Goal: Check status: Check status

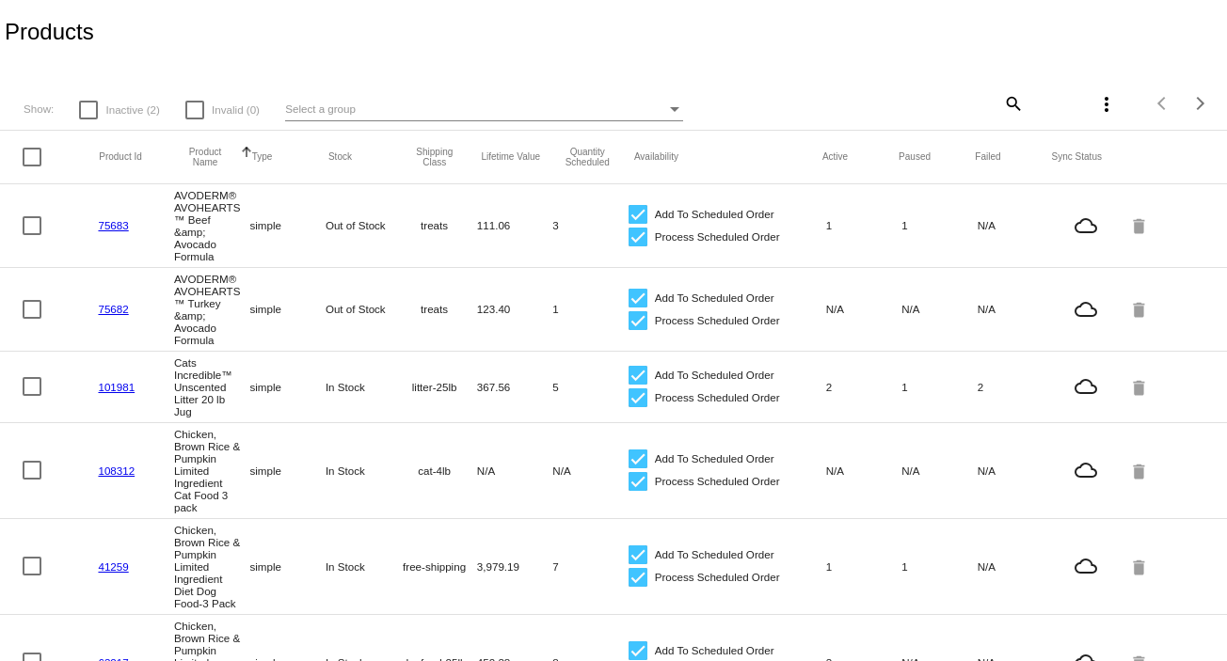
click at [1005, 98] on mat-icon "search" at bounding box center [1012, 102] width 23 height 29
click at [820, 105] on input "Search" at bounding box center [922, 100] width 204 height 15
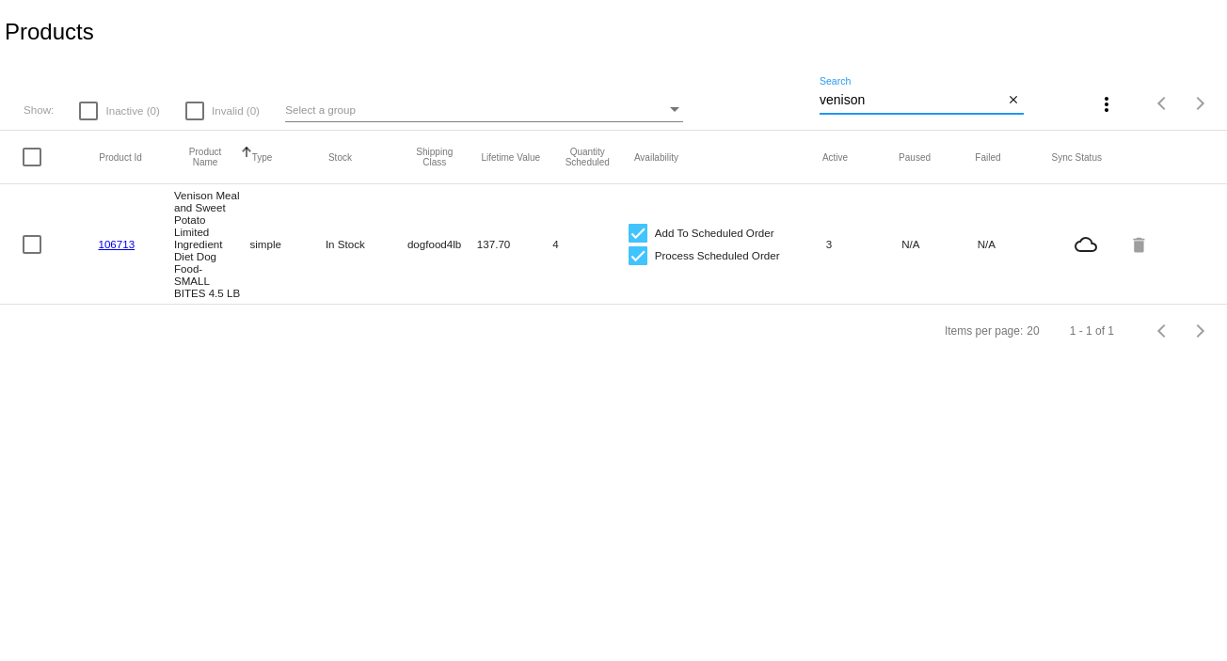
type input "venison"
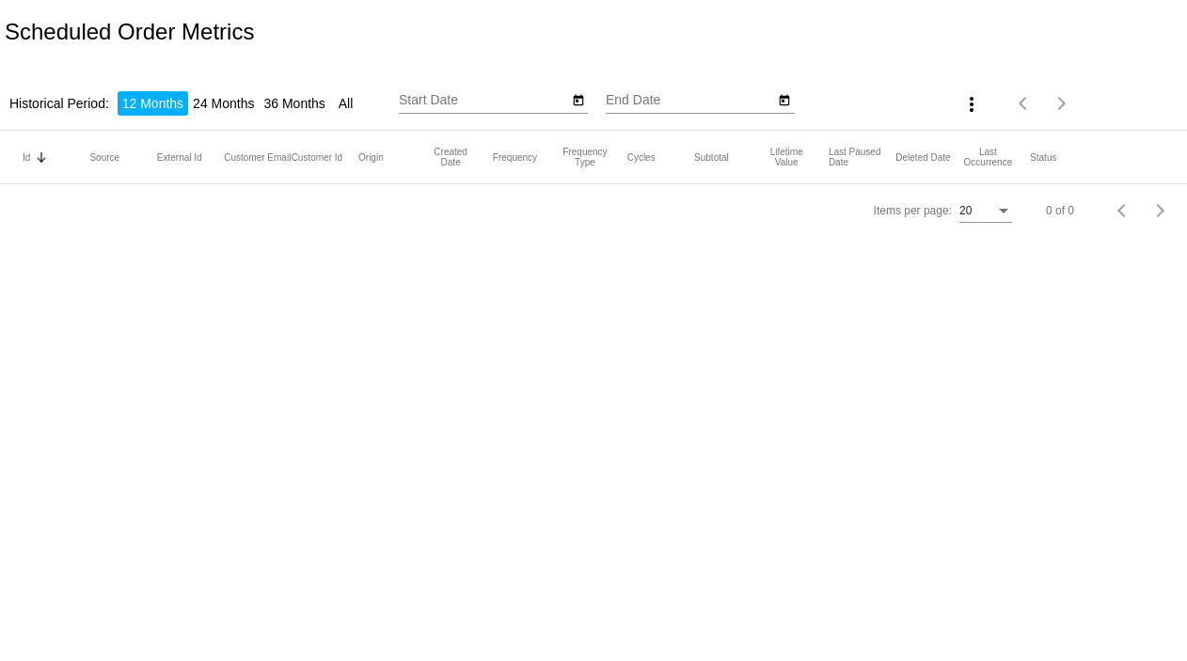
type input "[DATE]"
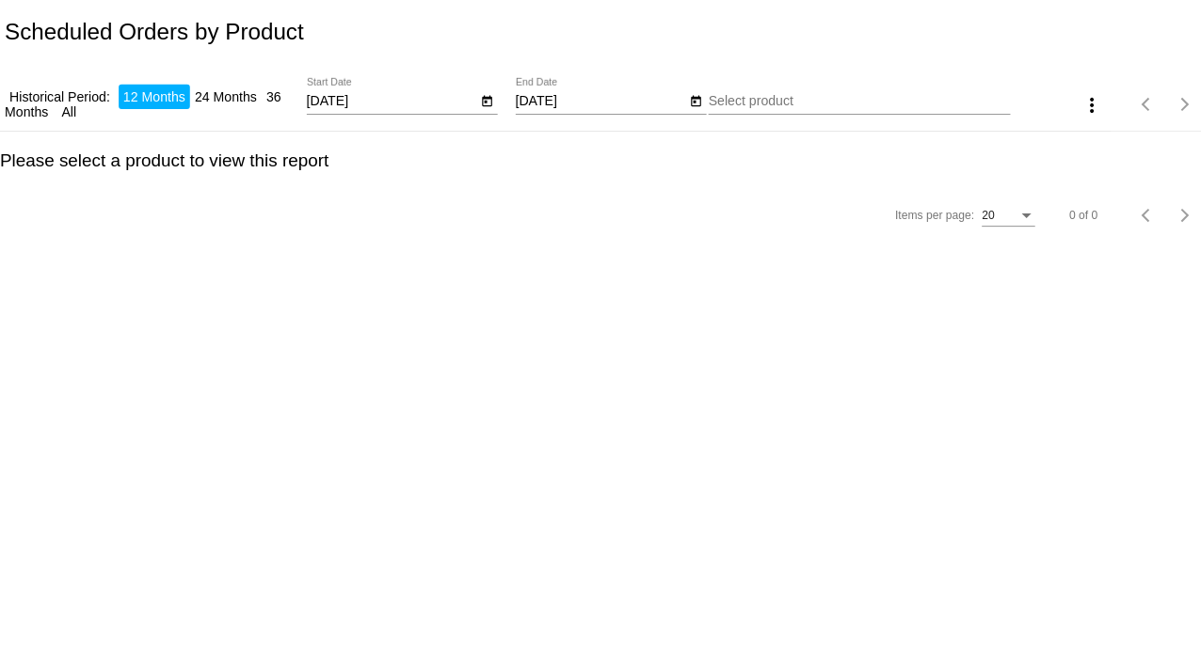
click at [369, 99] on input "[DATE]" at bounding box center [388, 100] width 169 height 15
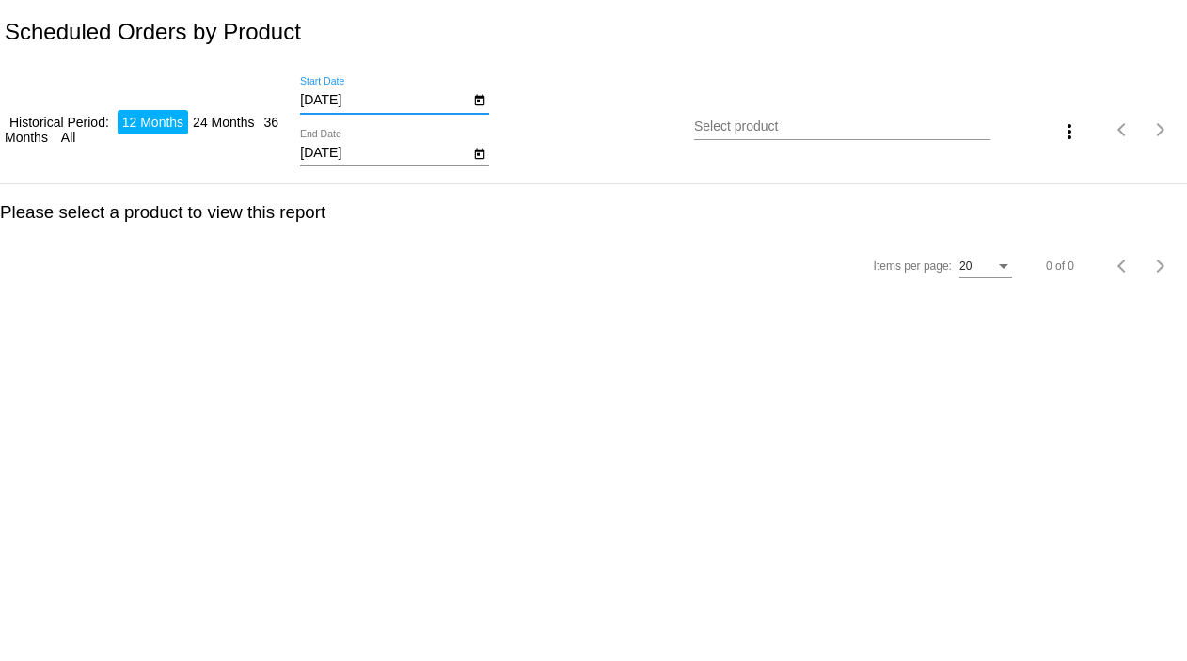
type input "9/23/2025"
click at [361, 150] on input "9/23/2025" at bounding box center [384, 153] width 169 height 15
type input "9"
type input "10/30/2025"
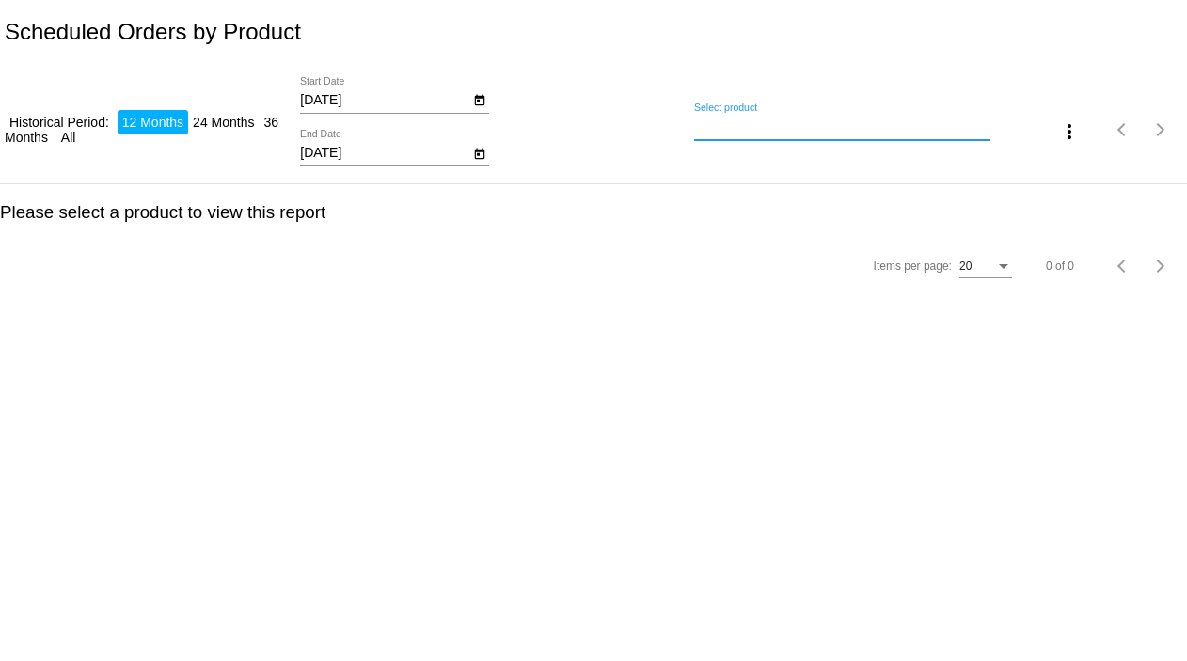
click at [729, 124] on input "Select product" at bounding box center [841, 127] width 295 height 15
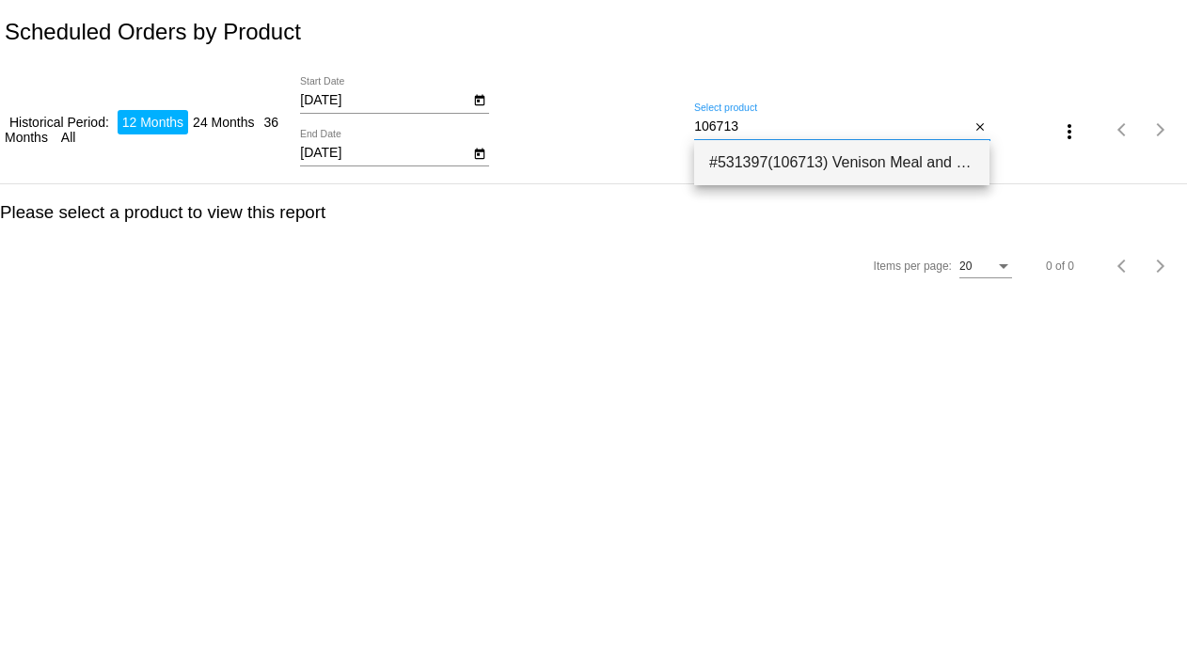
click at [776, 161] on span "#531397(106713) Venison Meal and Sweet Potato Limited Ingredient Diet Dog Food-…" at bounding box center [841, 162] width 265 height 45
type input "Venison Meal and Sweet Potato Limited Ingredient Diet Dog Food- SMALL BITES 4.5…"
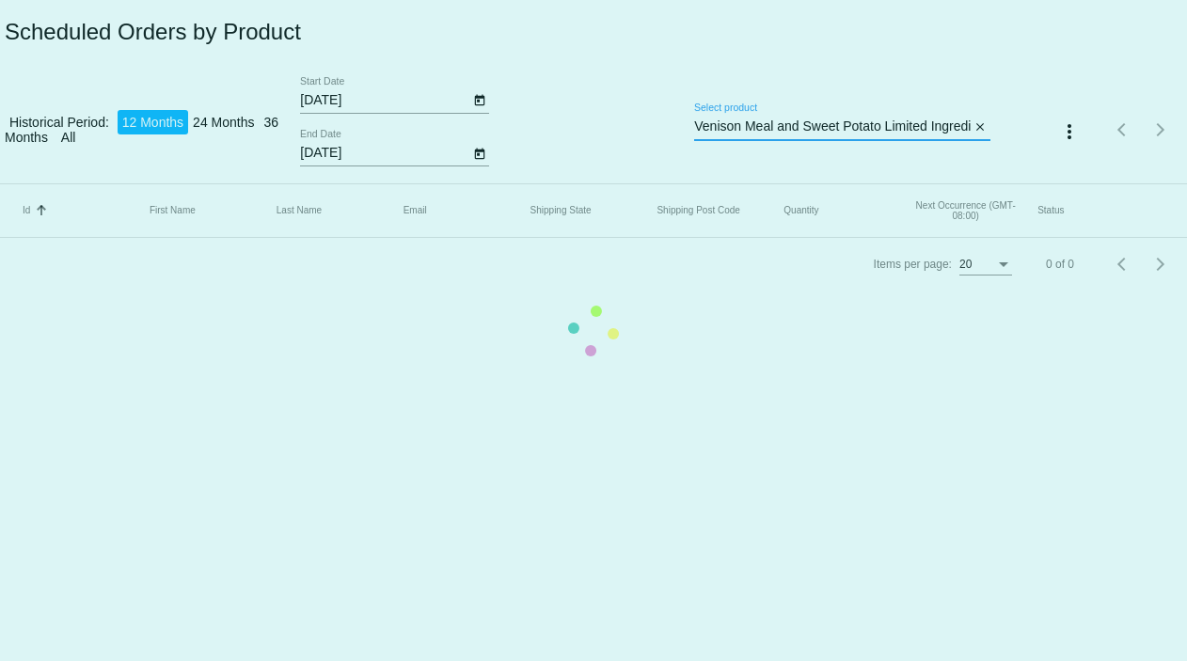
scroll to position [0, 242]
